Goal: Information Seeking & Learning: Learn about a topic

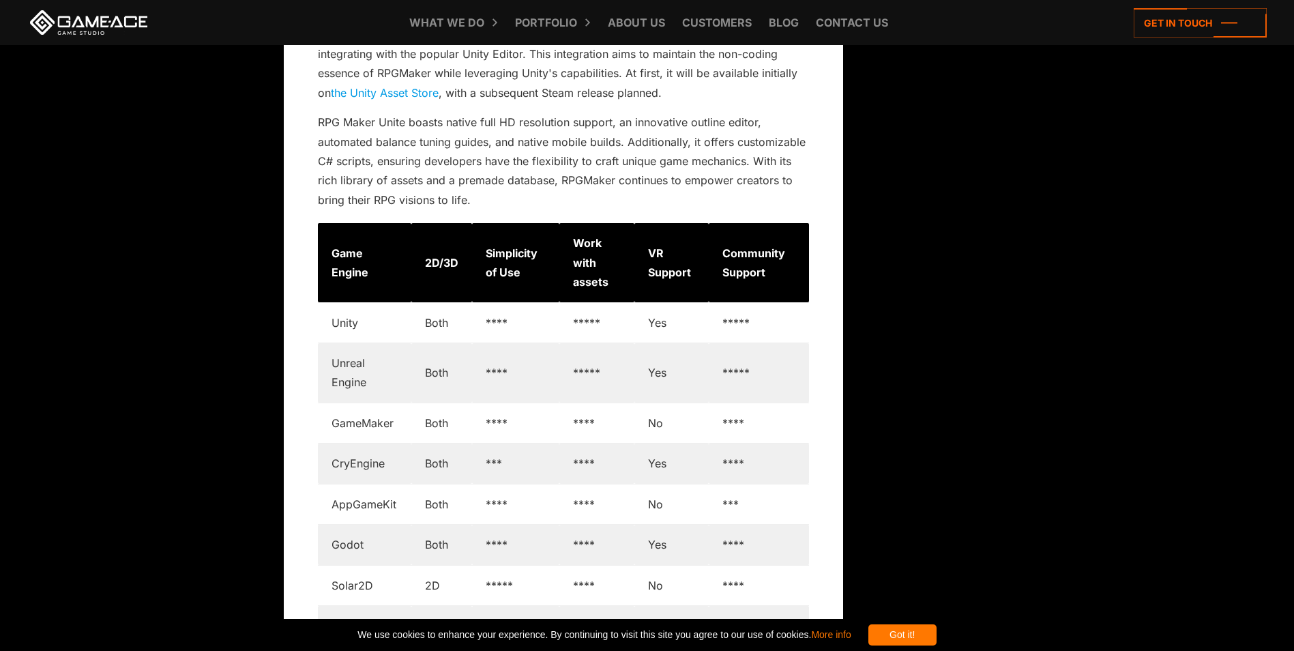
scroll to position [8277, 0]
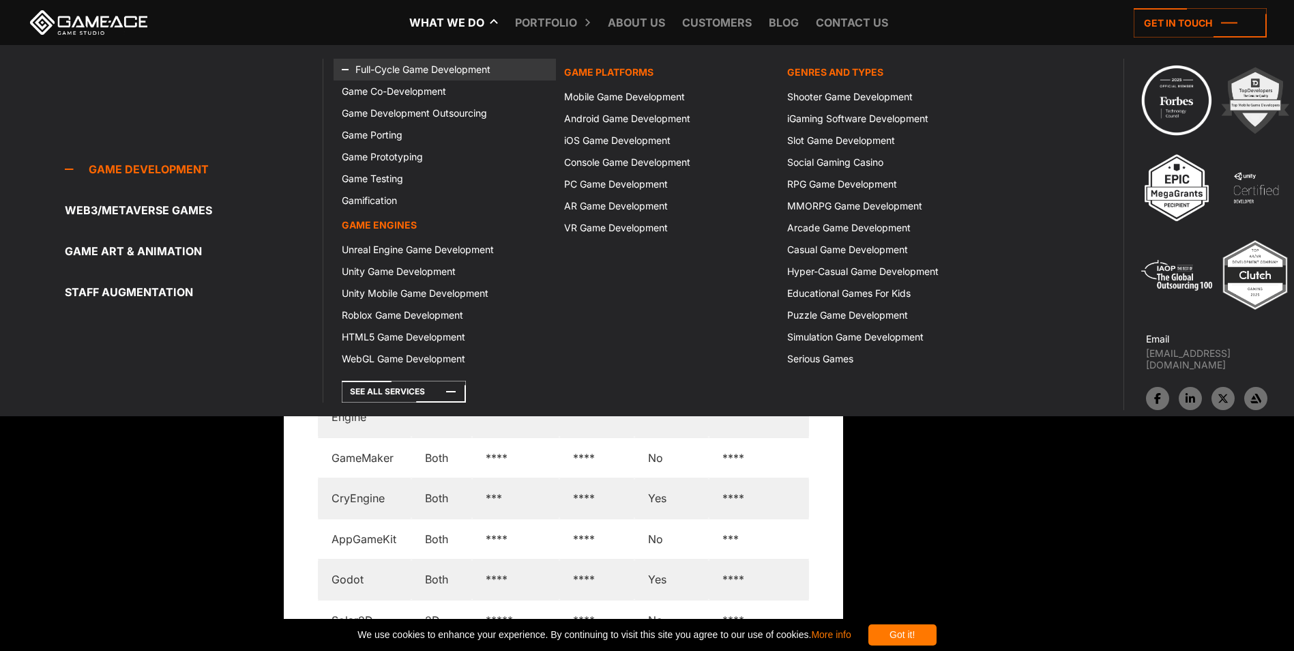
click at [443, 66] on font "Full-Cycle Game Development" at bounding box center [422, 69] width 135 height 12
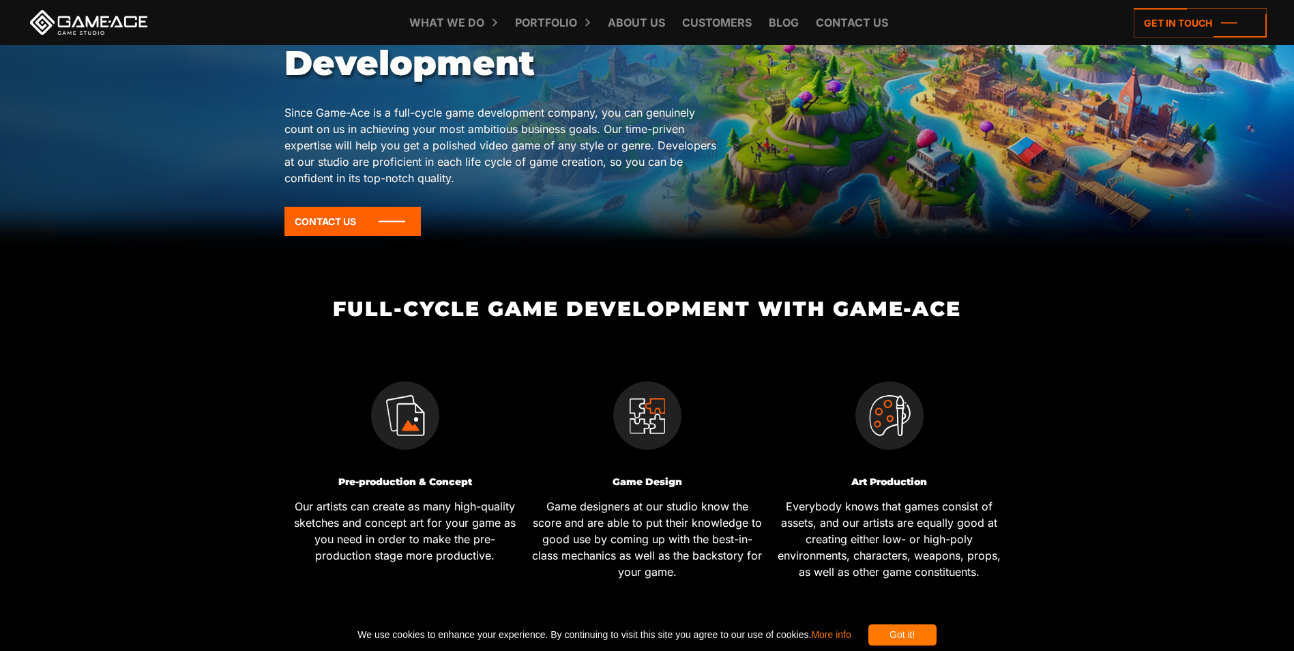
scroll to position [409, 0]
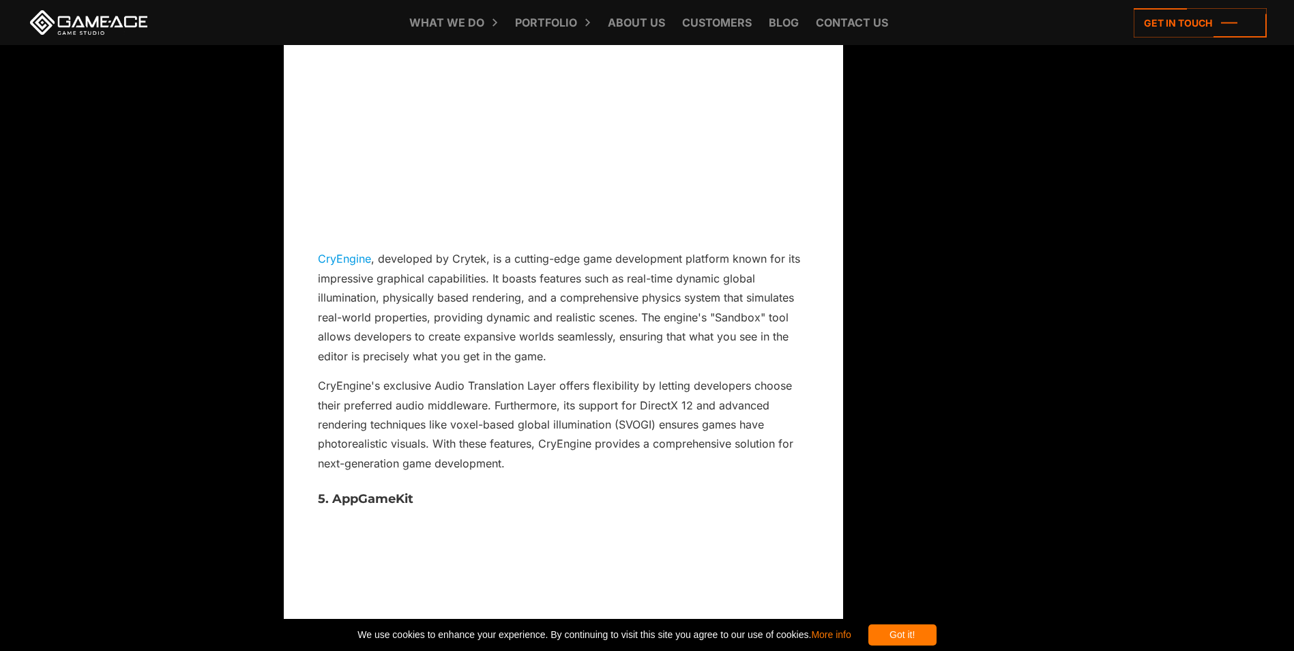
scroll to position [4730, 0]
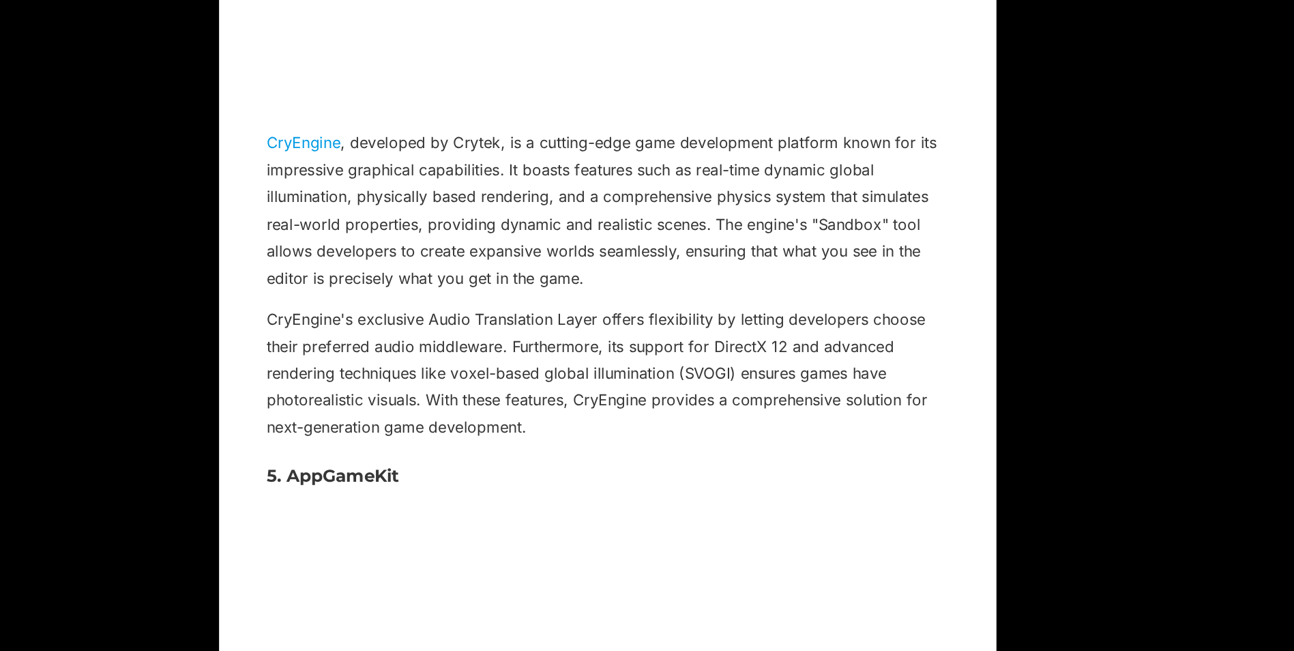
click at [761, 274] on p "CryEngine , developed by Crytek, is a cutting-edge game development platform kn…" at bounding box center [563, 297] width 491 height 117
click at [945, 370] on div "Back to top Game Engine Comparison: Picking the Best Tool [DATE] Every game dev…" at bounding box center [647, 216] width 727 height 8973
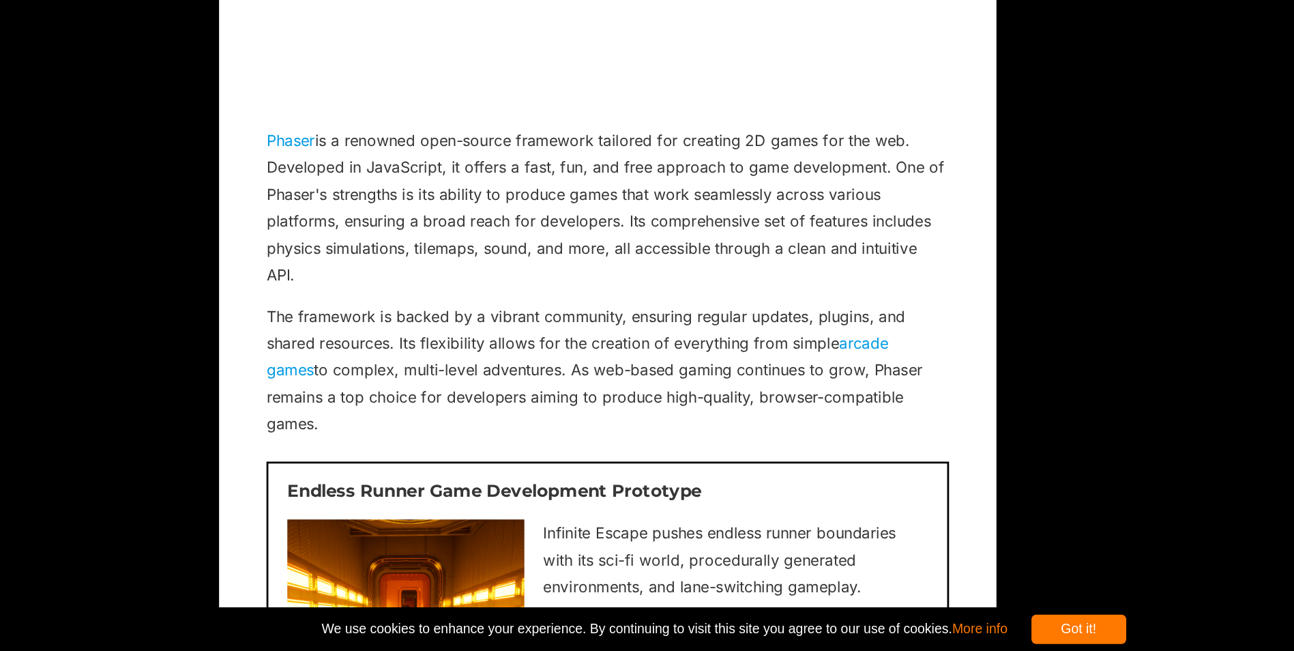
scroll to position [7289, 0]
